Goal: Check status

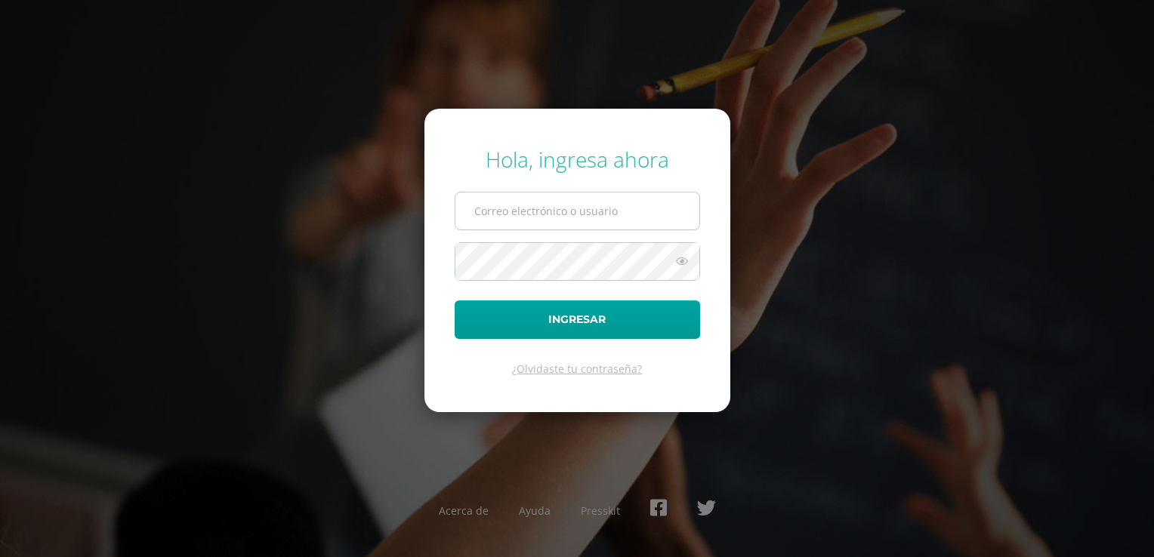
click at [610, 216] on input "text" at bounding box center [577, 211] width 244 height 37
type input "carla.hernandez@polindustrias.com"
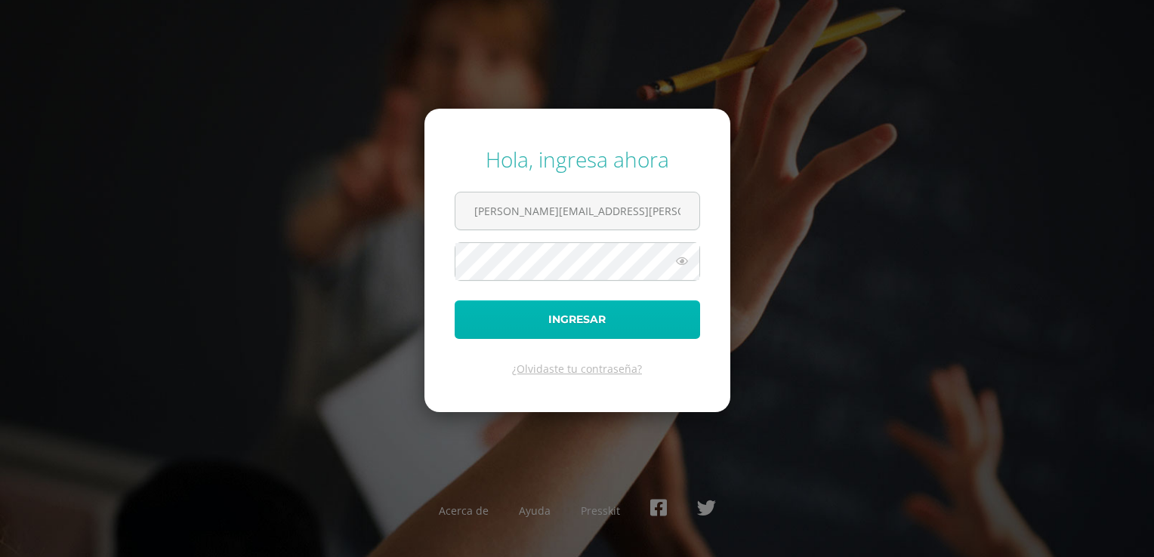
click at [583, 310] on button "Ingresar" at bounding box center [577, 320] width 245 height 39
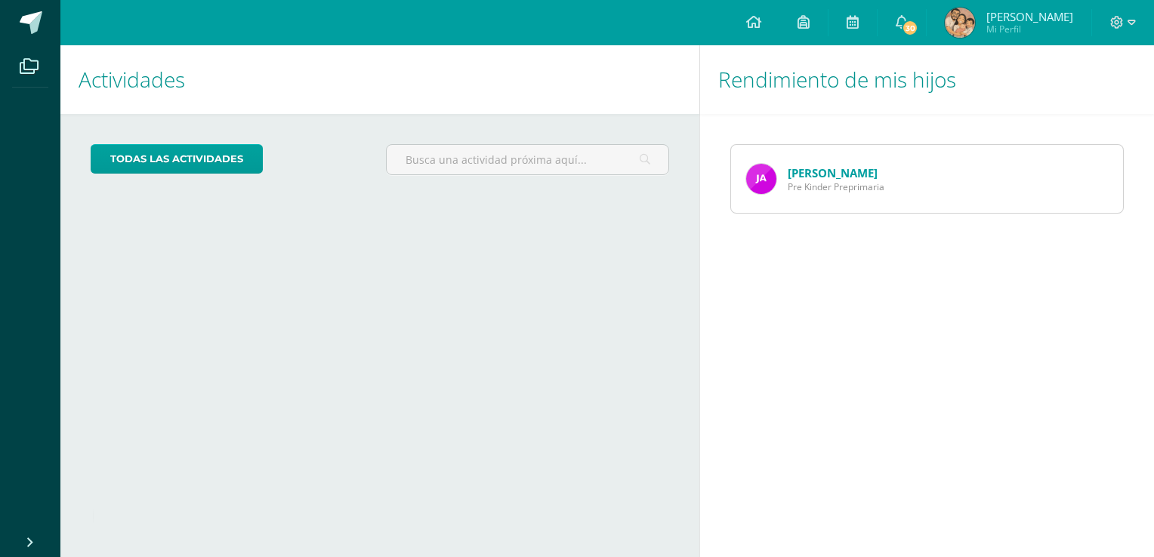
click at [767, 177] on img at bounding box center [761, 179] width 30 height 30
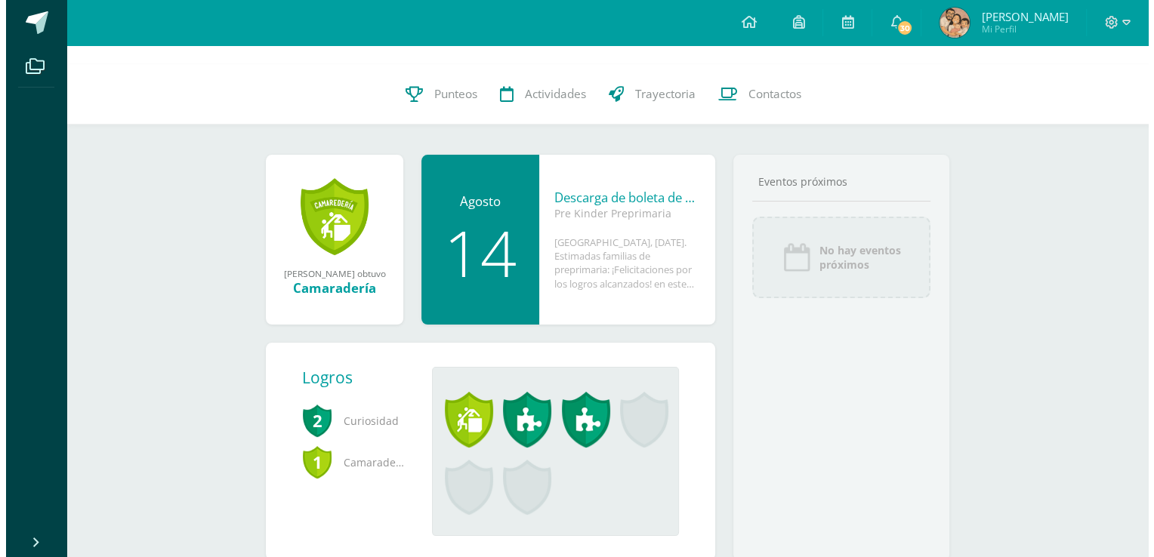
scroll to position [175, 0]
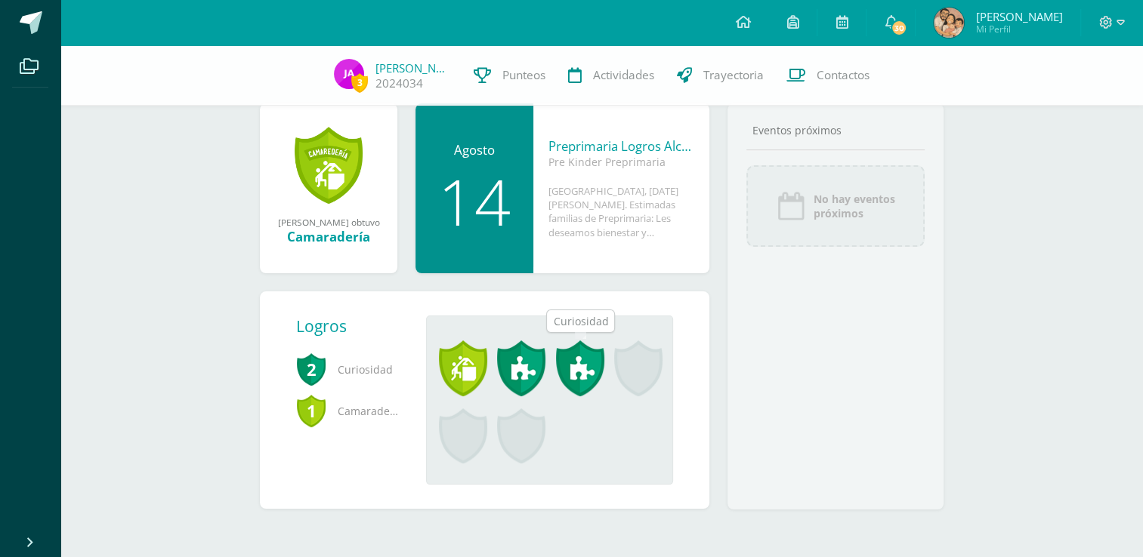
click at [566, 372] on span at bounding box center [580, 369] width 48 height 56
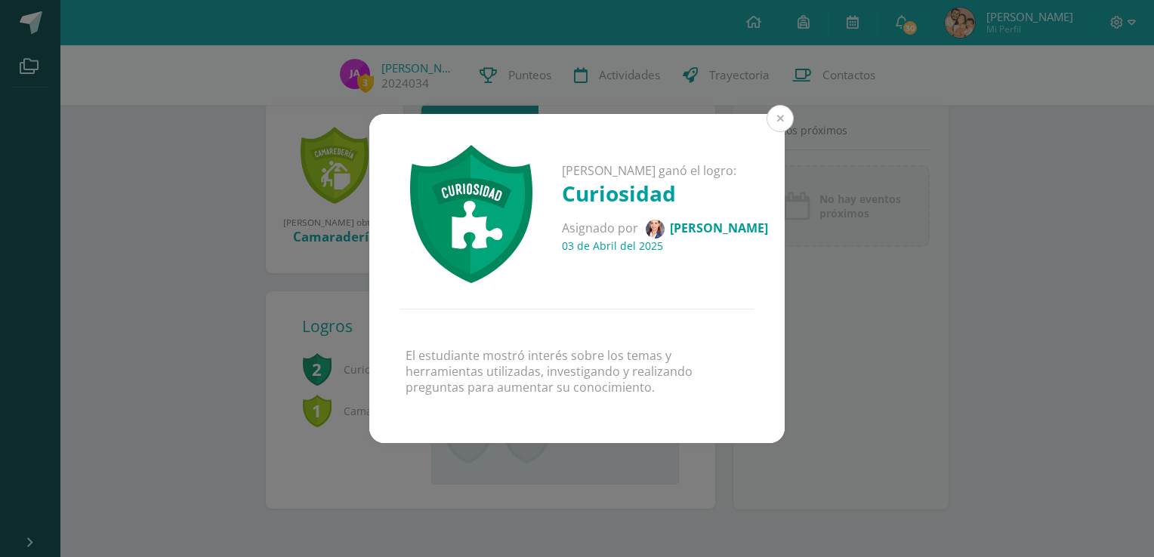
click at [783, 122] on button at bounding box center [780, 118] width 27 height 27
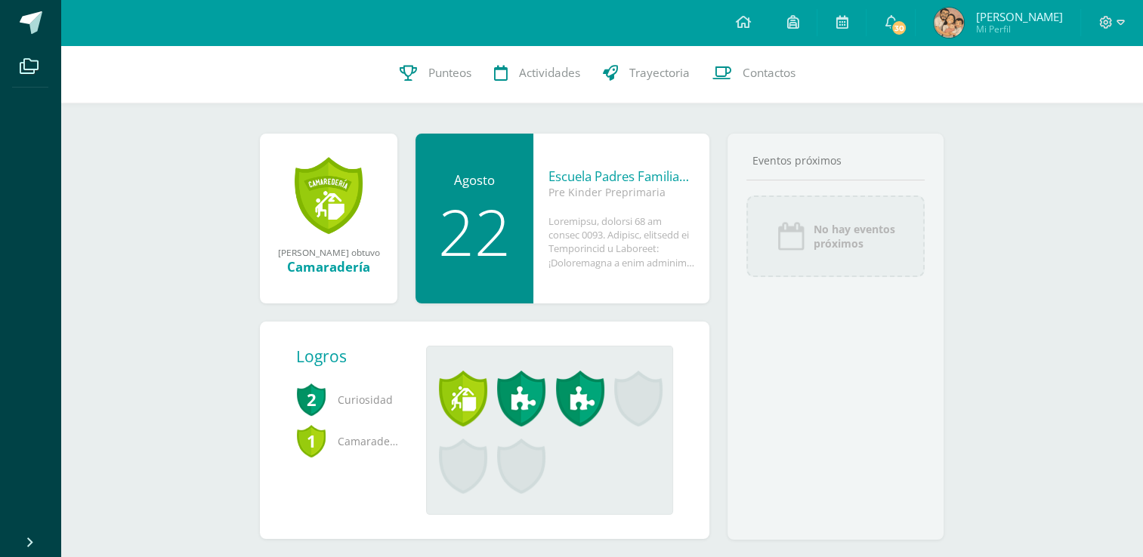
scroll to position [0, 0]
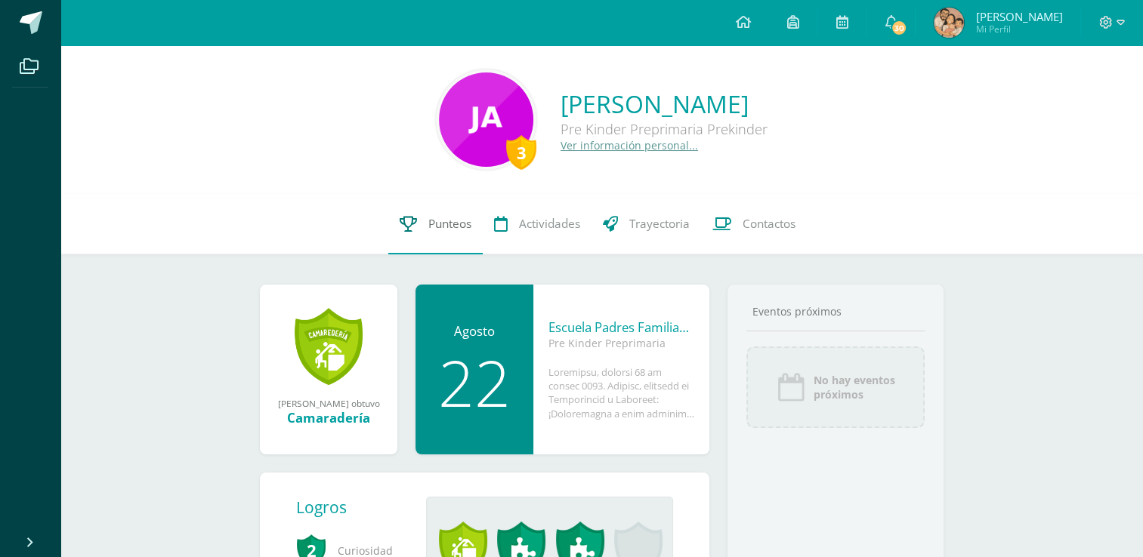
click at [438, 222] on span "Punteos" at bounding box center [449, 224] width 43 height 16
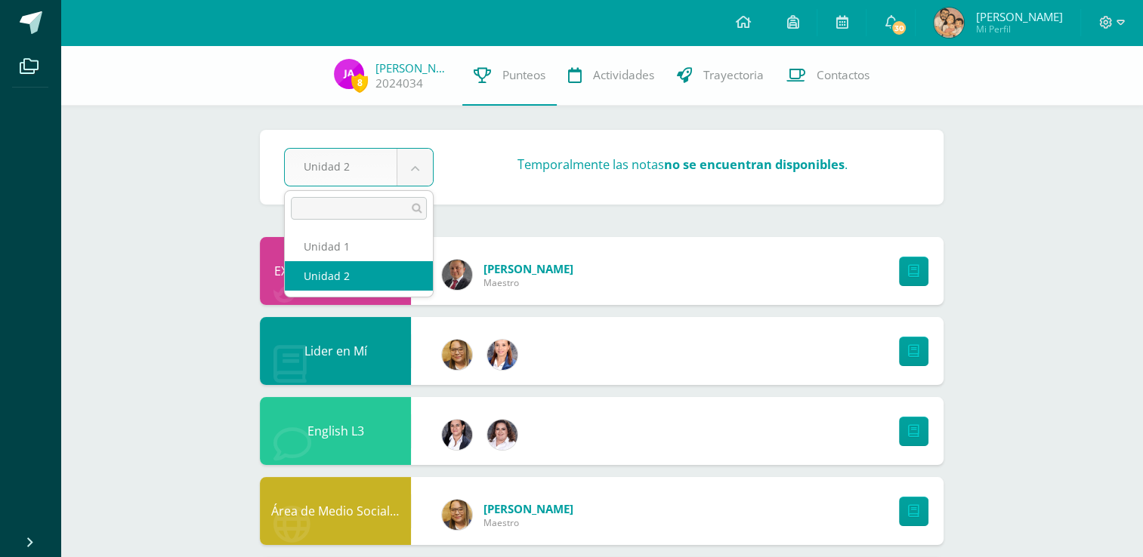
click at [412, 172] on body "Archivos Cerrar panel Configuración Cerrar sesión [PERSON_NAME] Mi Perfil 30 30…" at bounding box center [571, 488] width 1143 height 976
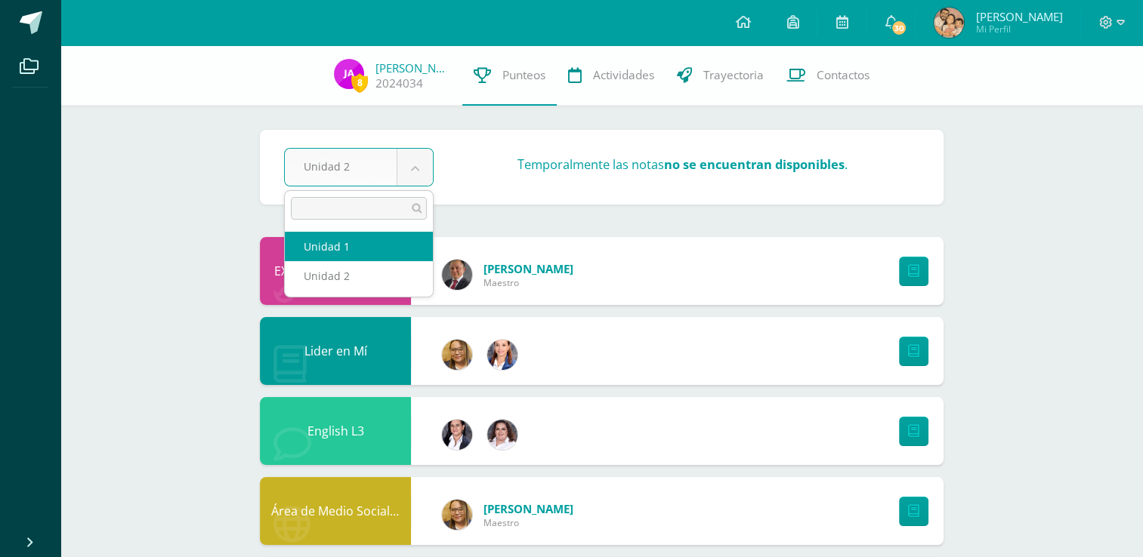
select select "Unidad 1"
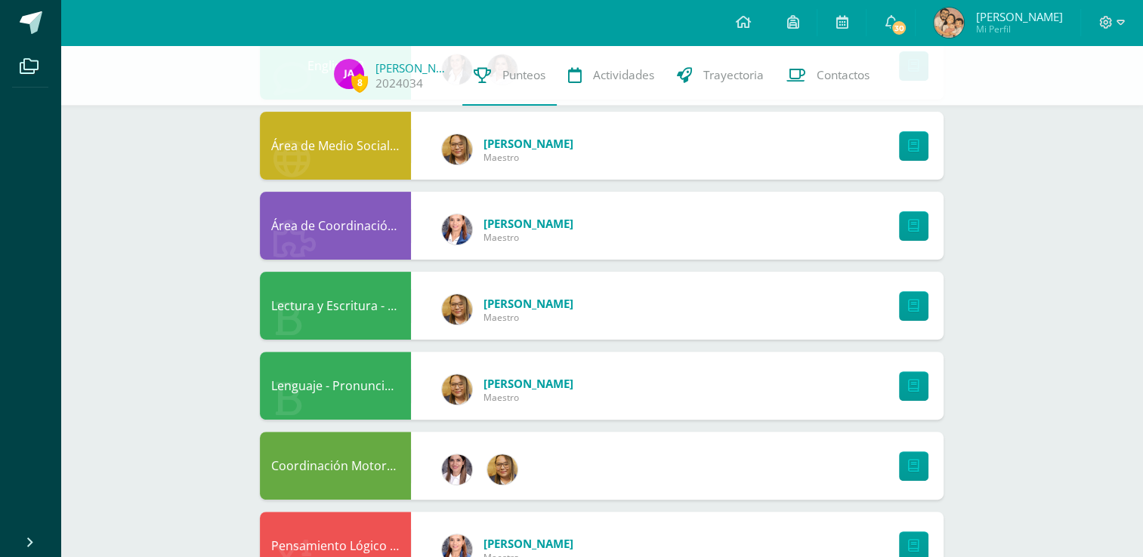
scroll to position [418, 0]
